Goal: Check status: Check status

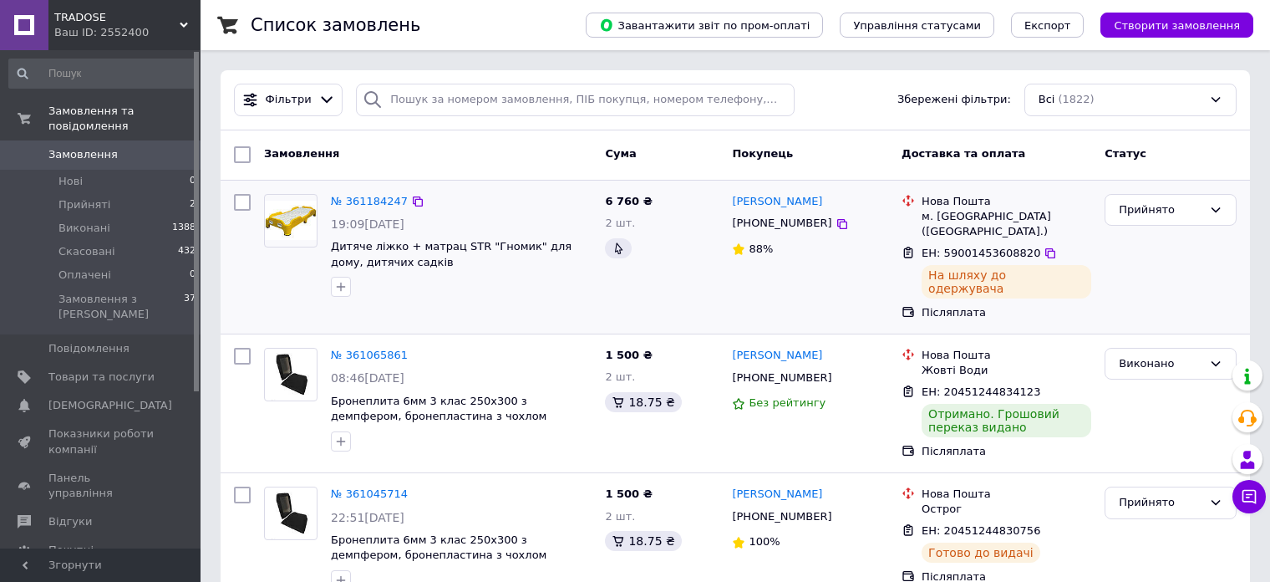
scroll to position [167, 0]
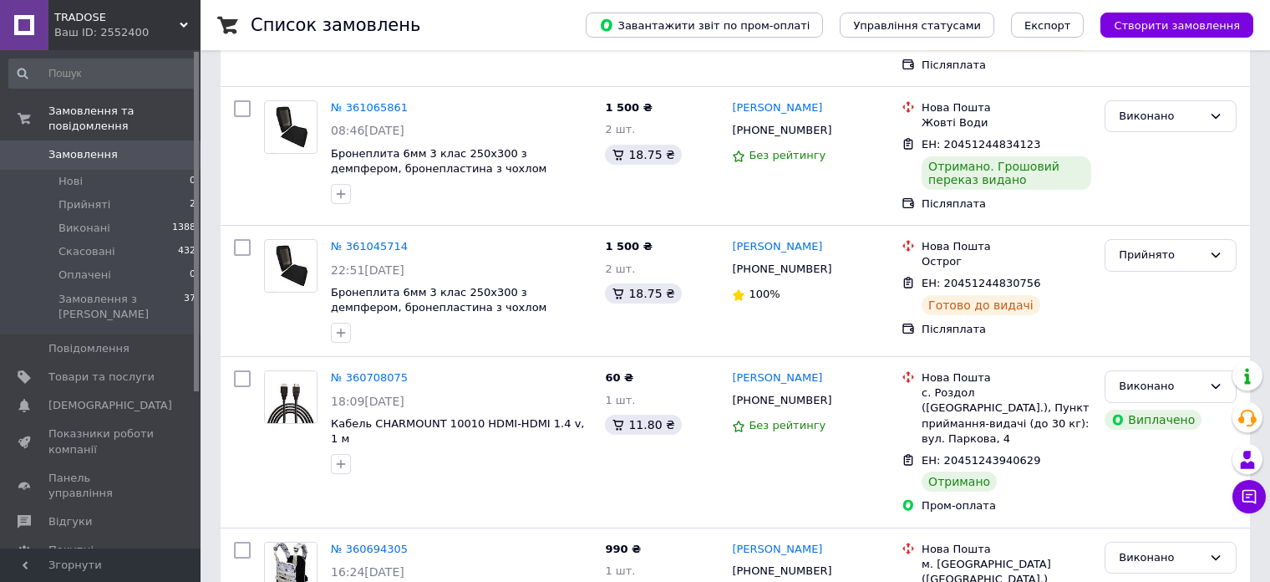
scroll to position [251, 0]
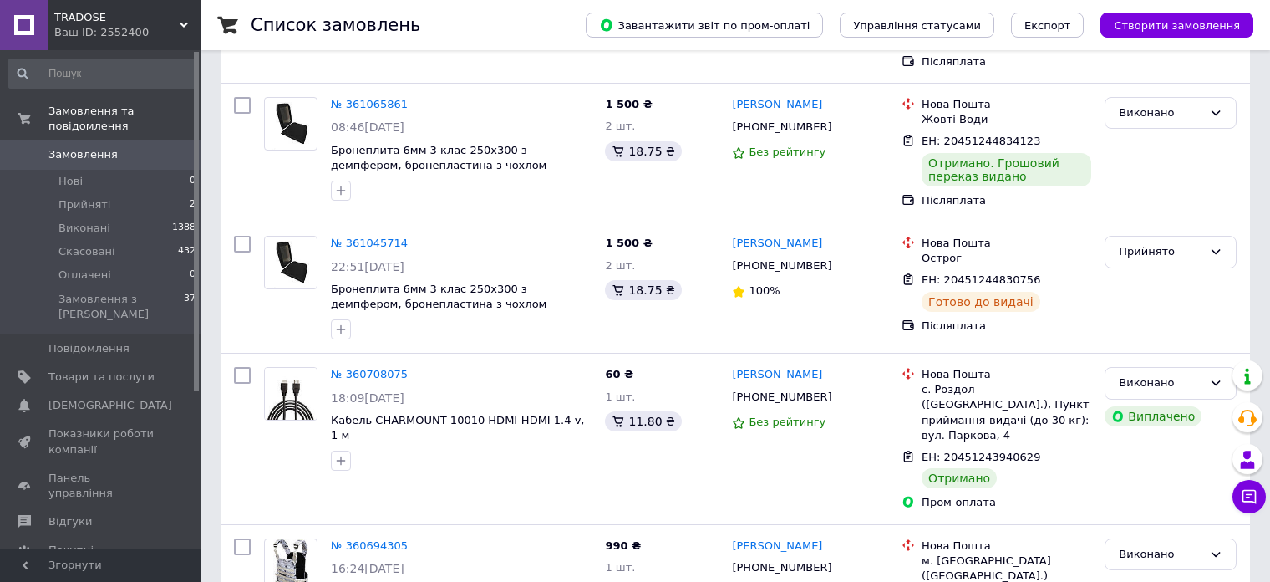
click at [183, 21] on icon at bounding box center [184, 25] width 8 height 8
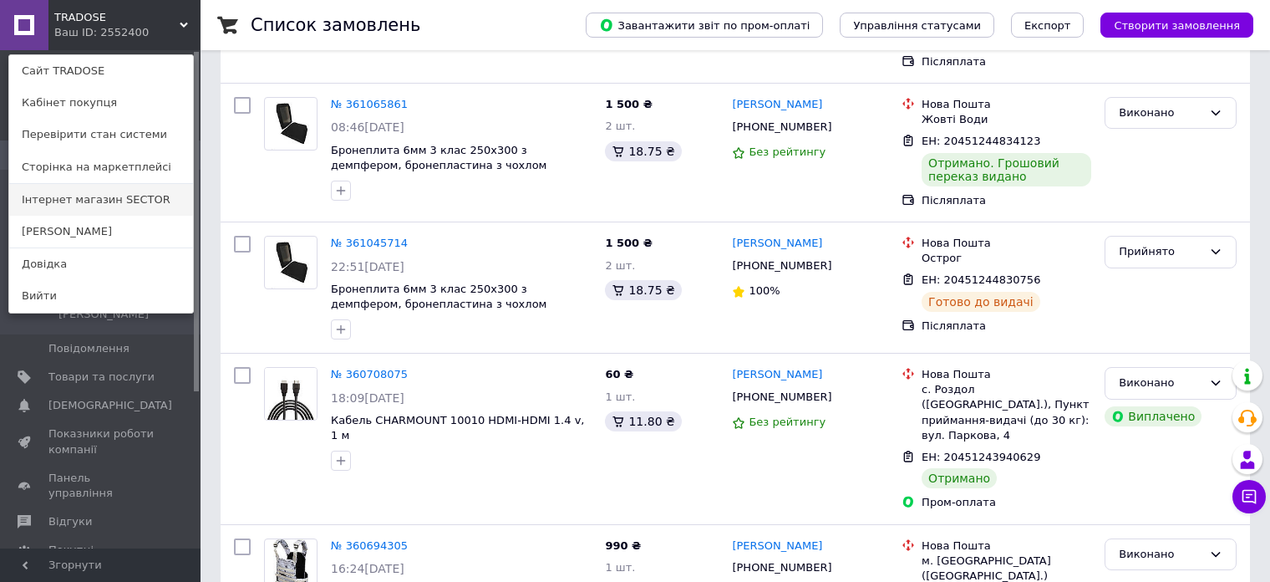
click at [84, 195] on link "Інтернет магазин SECTOR" at bounding box center [101, 200] width 184 height 32
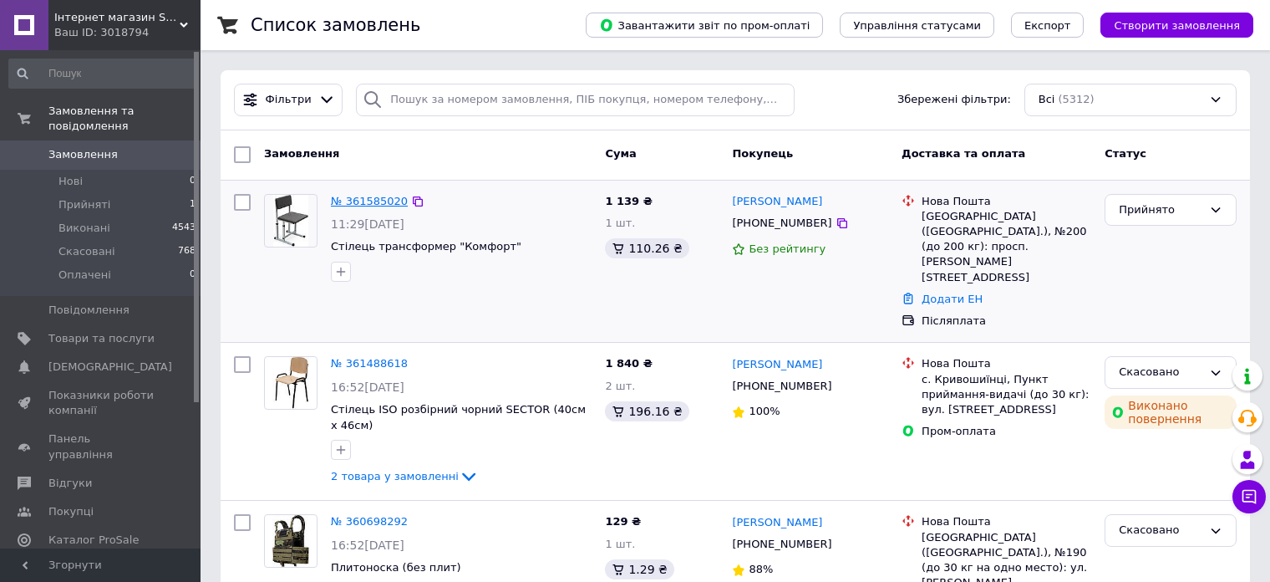
click at [357, 204] on link "№ 361585020" at bounding box center [369, 201] width 77 height 13
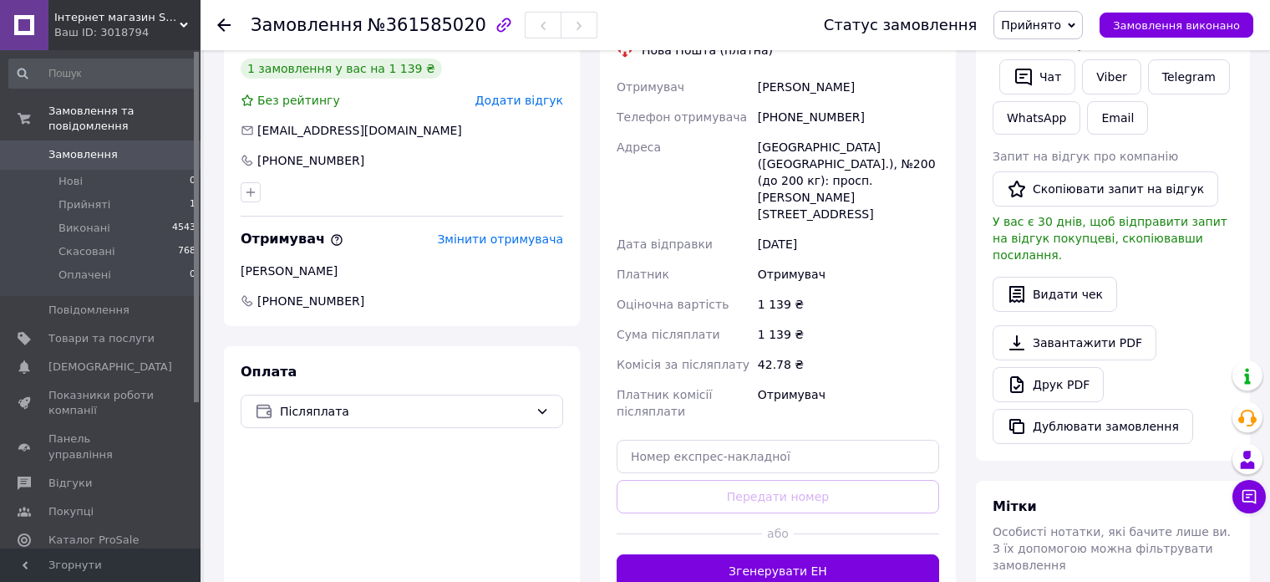
scroll to position [375, 0]
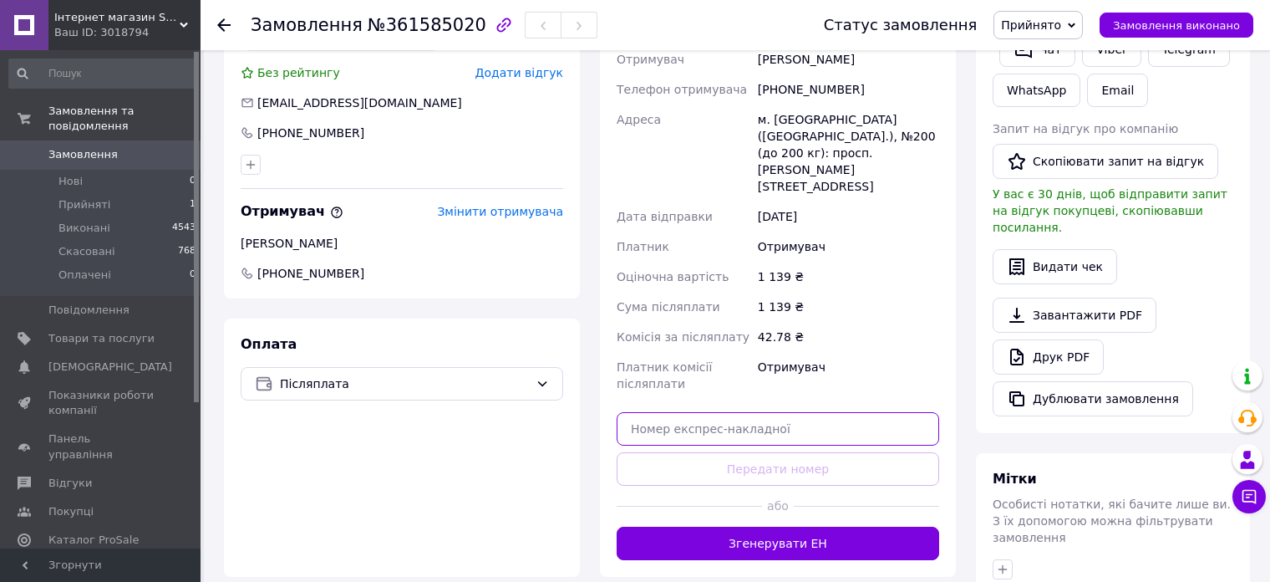
click at [637, 412] on input "text" at bounding box center [778, 428] width 323 height 33
paste input "20451247160995"
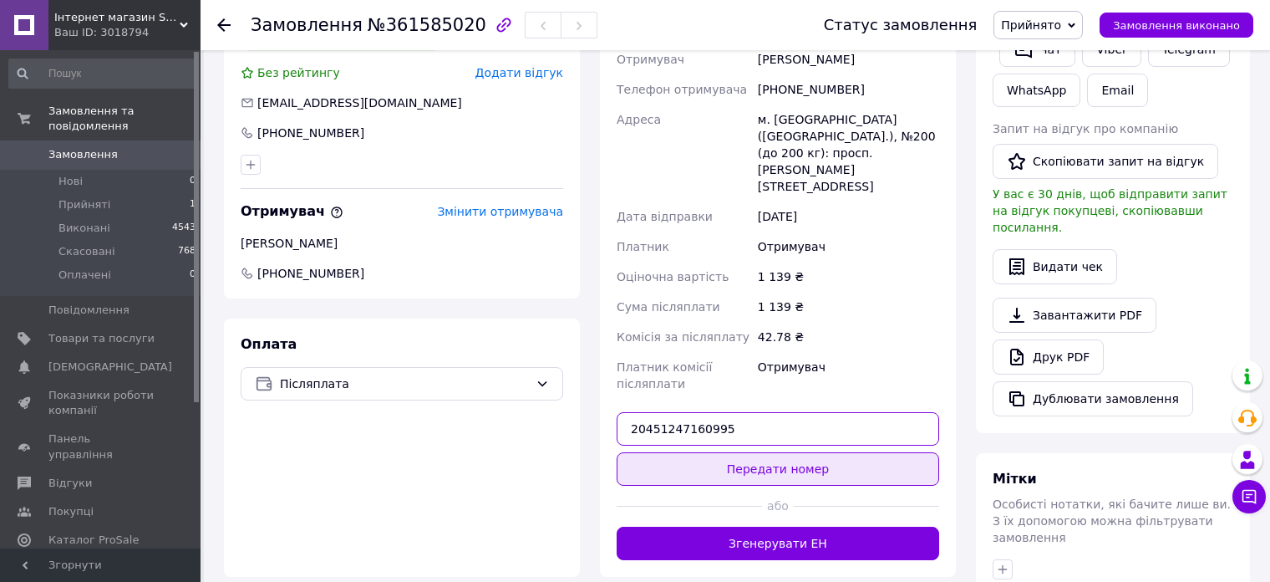
type input "20451247160995"
click at [771, 452] on button "Передати номер" at bounding box center [778, 468] width 323 height 33
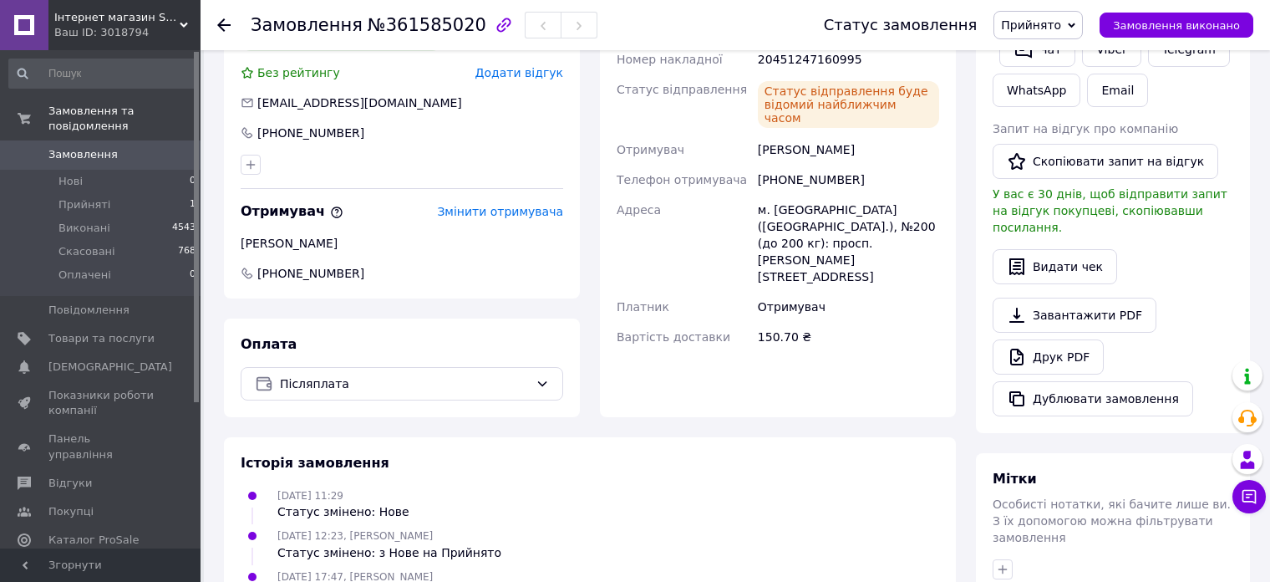
scroll to position [208, 0]
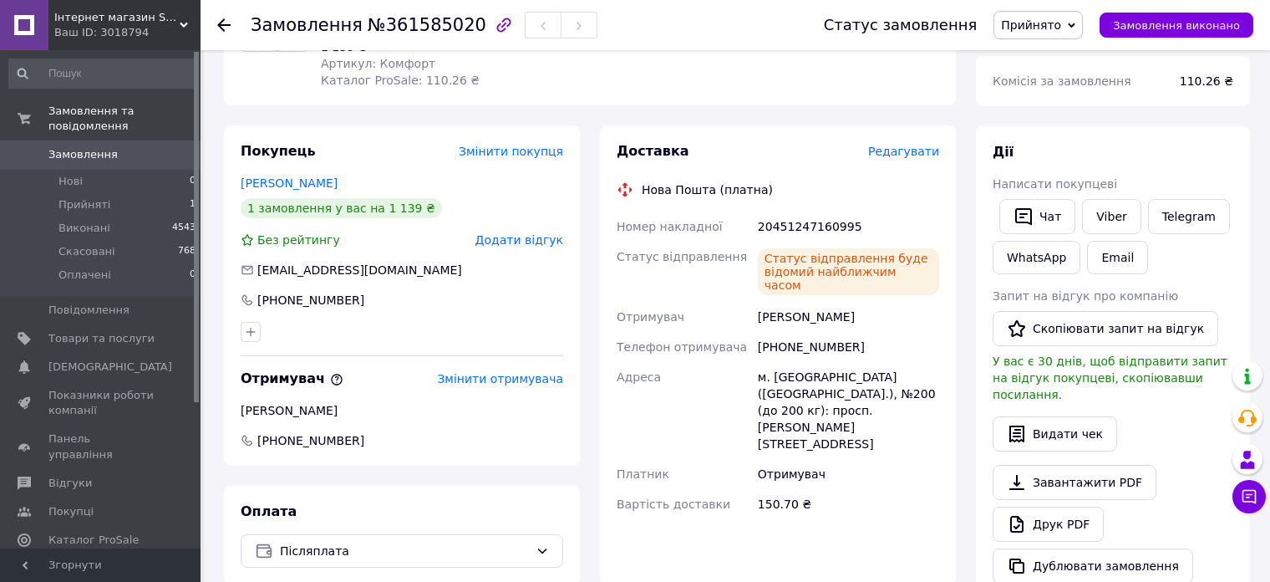
click at [218, 24] on use at bounding box center [223, 24] width 13 height 13
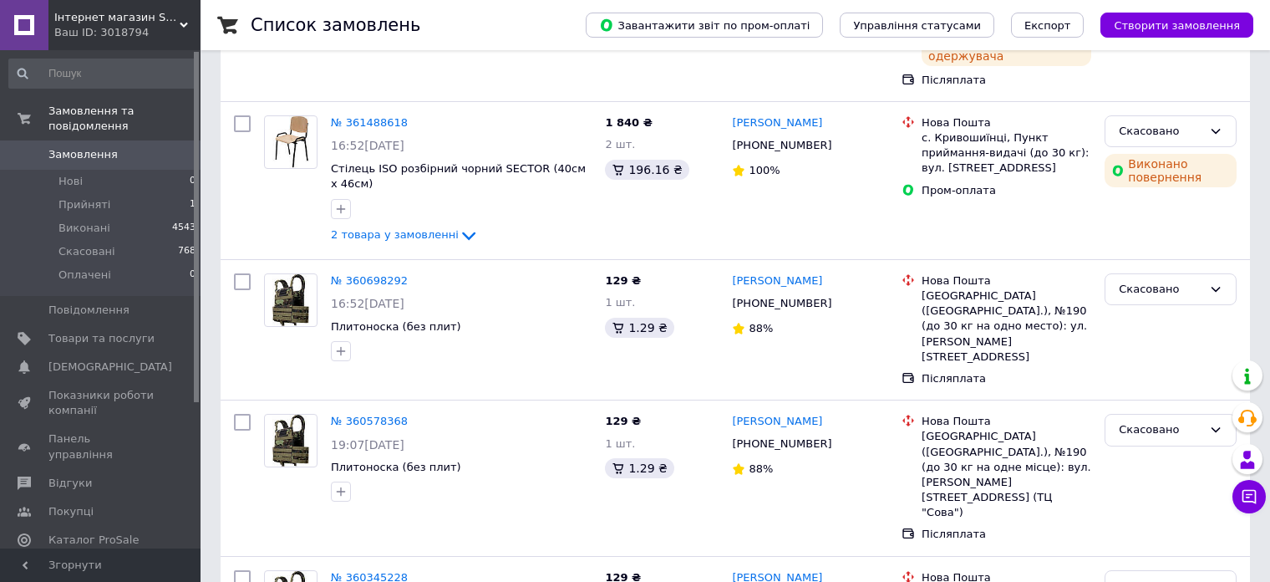
scroll to position [251, 0]
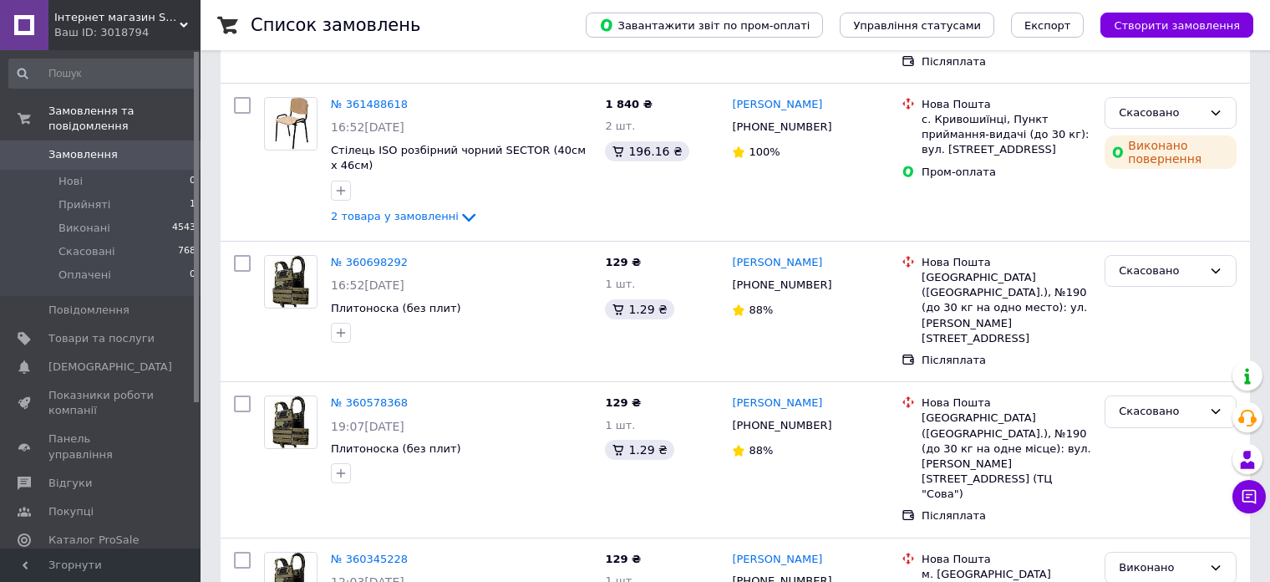
click at [180, 20] on div "Інтернет магазин SECTOR Ваш ID: 3018794" at bounding box center [124, 25] width 152 height 50
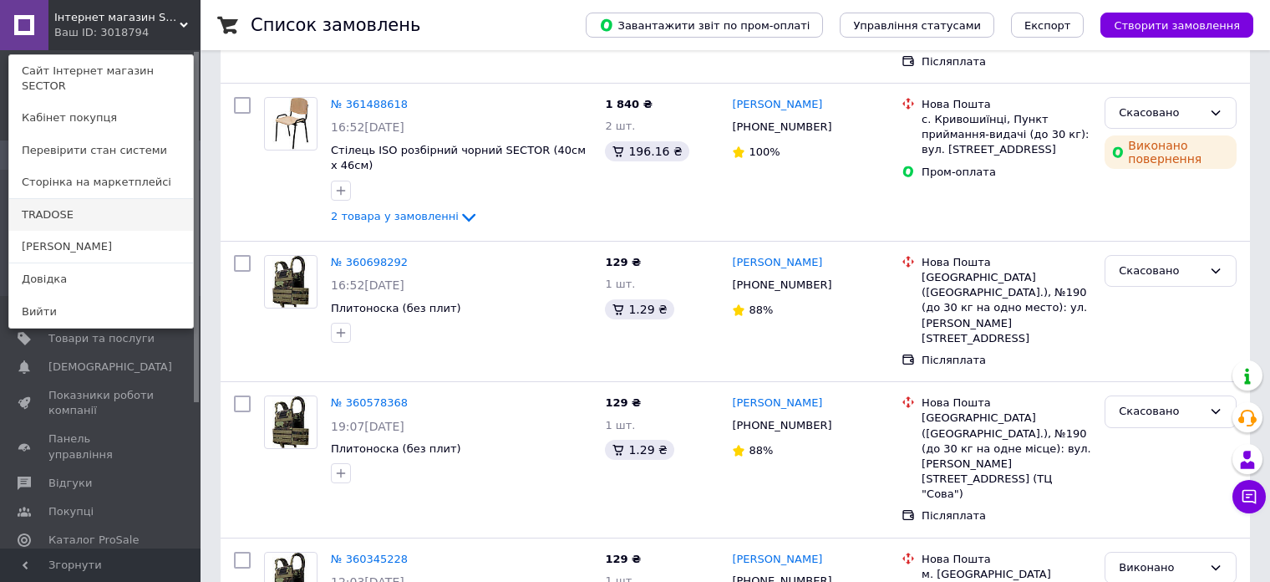
click at [55, 203] on link "TRADOSE" at bounding box center [101, 215] width 184 height 32
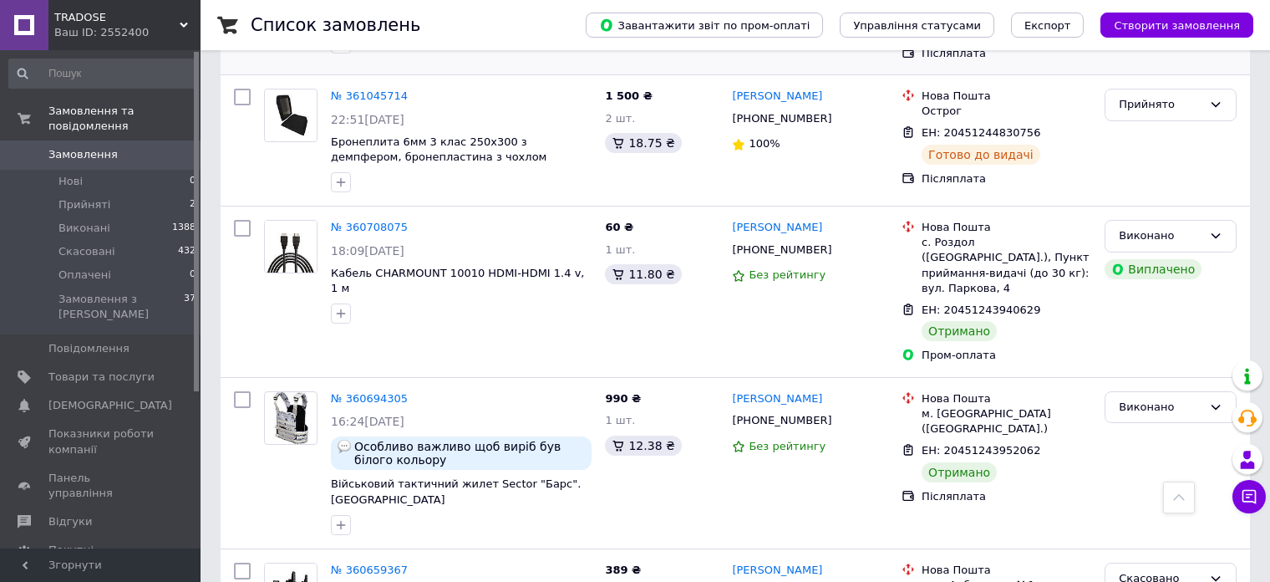
scroll to position [167, 0]
